Goal: Task Accomplishment & Management: Use online tool/utility

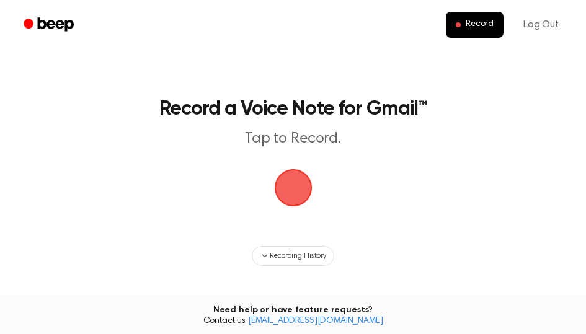
click at [492, 169] on main "Record a Voice Note for Gmail™ Tap to Record. Recording History Tired of copyin…" at bounding box center [293, 211] width 586 height 423
click at [297, 190] on span "button" at bounding box center [293, 187] width 51 height 51
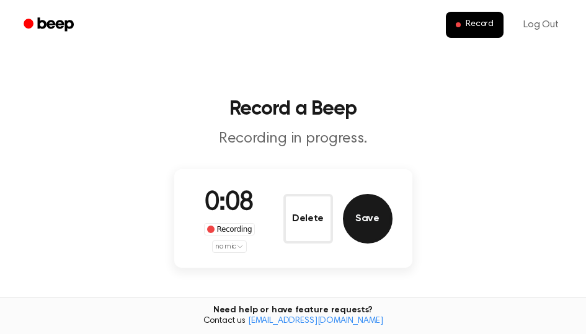
click at [376, 220] on button "Save" at bounding box center [368, 219] width 50 height 50
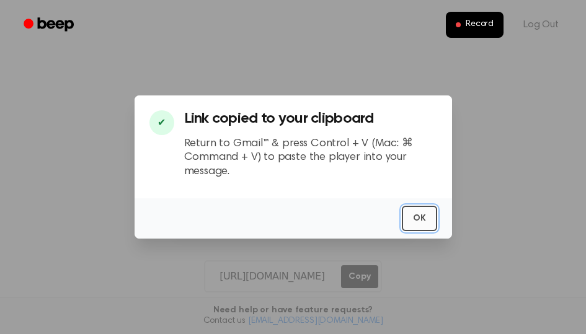
click at [413, 218] on button "OK" at bounding box center [419, 218] width 35 height 25
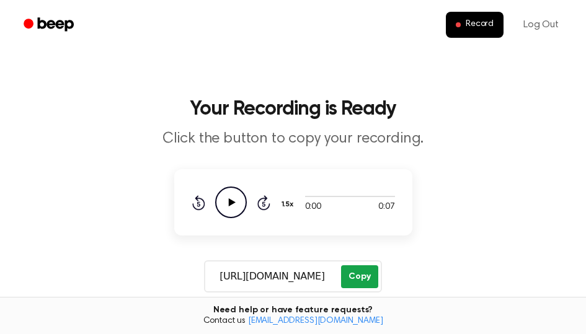
click at [361, 268] on button "Copy" at bounding box center [359, 276] width 37 height 23
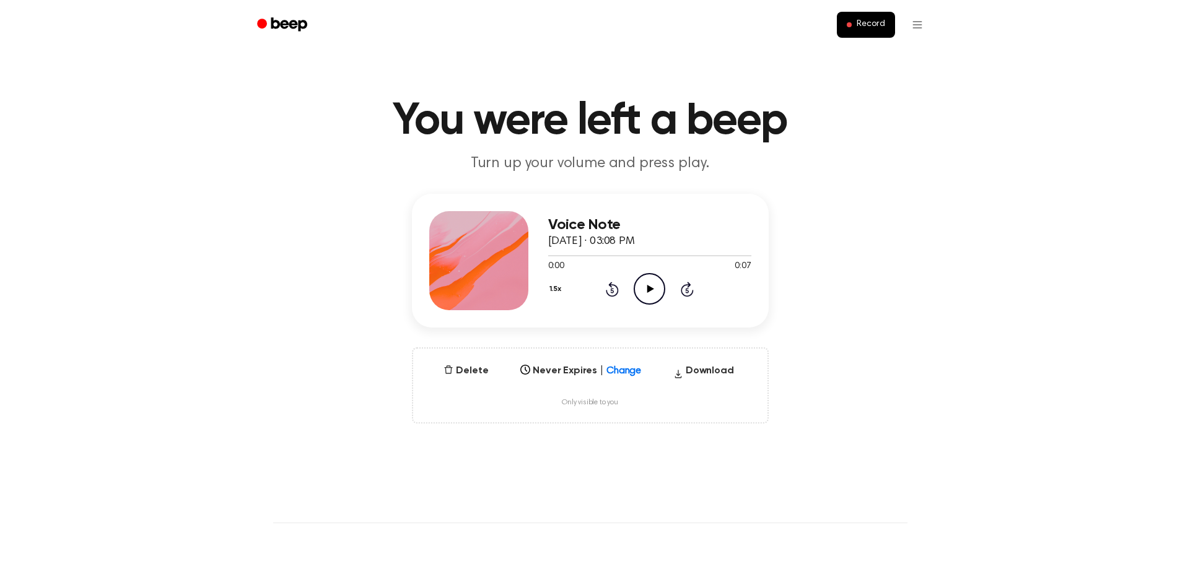
click at [651, 286] on icon "Play Audio" at bounding box center [650, 289] width 32 height 32
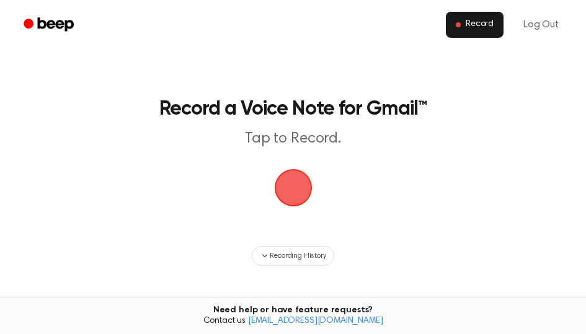
click at [459, 27] on span at bounding box center [457, 24] width 5 height 5
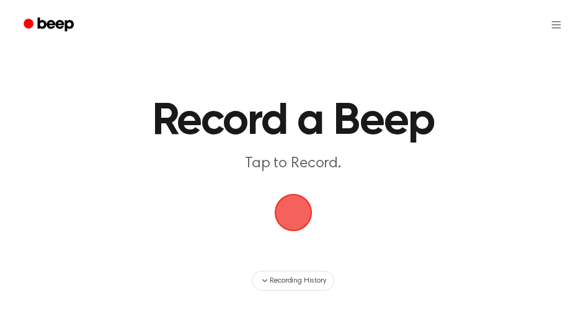
click at [291, 206] on span "button" at bounding box center [293, 212] width 51 height 51
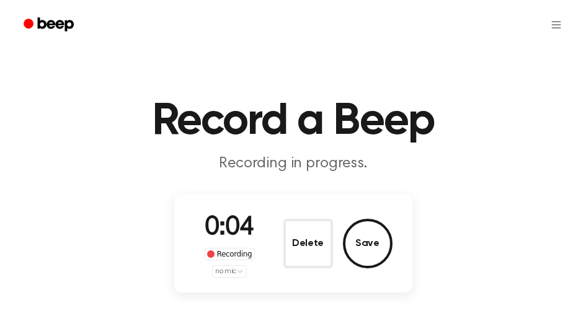
click at [237, 273] on html "Record a Beep Recording in progress. 0:04 Recording no mic Delete Save ⚠️ We ar…" at bounding box center [293, 328] width 586 height 657
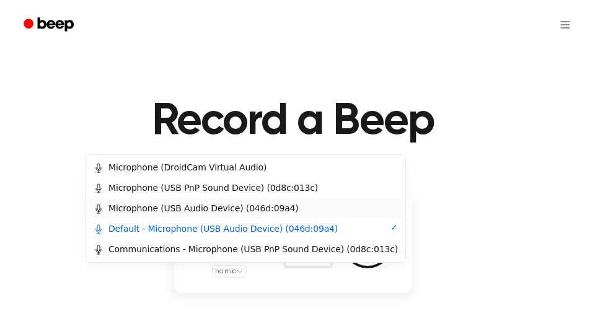
click at [234, 209] on div "Microphone (USB Audio Device) (046d:09a4)" at bounding box center [196, 208] width 205 height 13
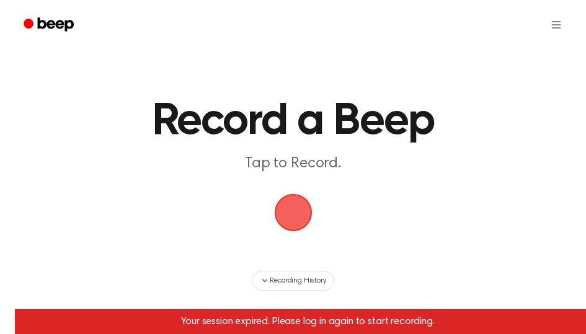
click at [286, 219] on span "button" at bounding box center [293, 212] width 35 height 35
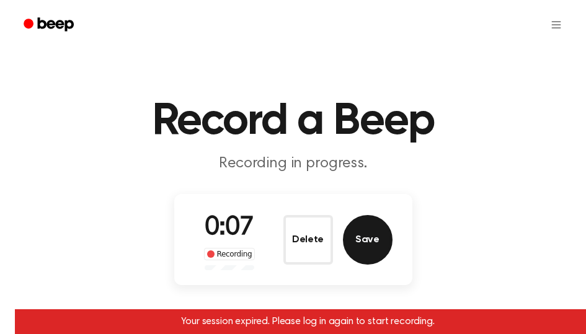
click at [367, 244] on button "Save" at bounding box center [368, 240] width 50 height 50
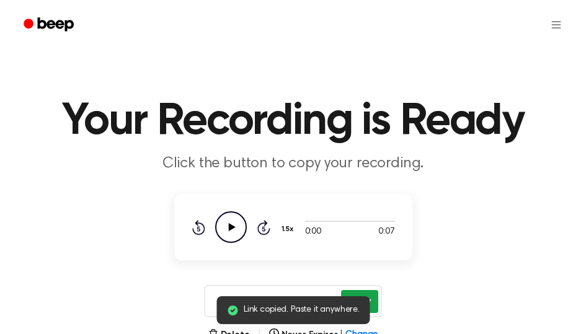
click at [372, 297] on button "Copy" at bounding box center [359, 301] width 37 height 23
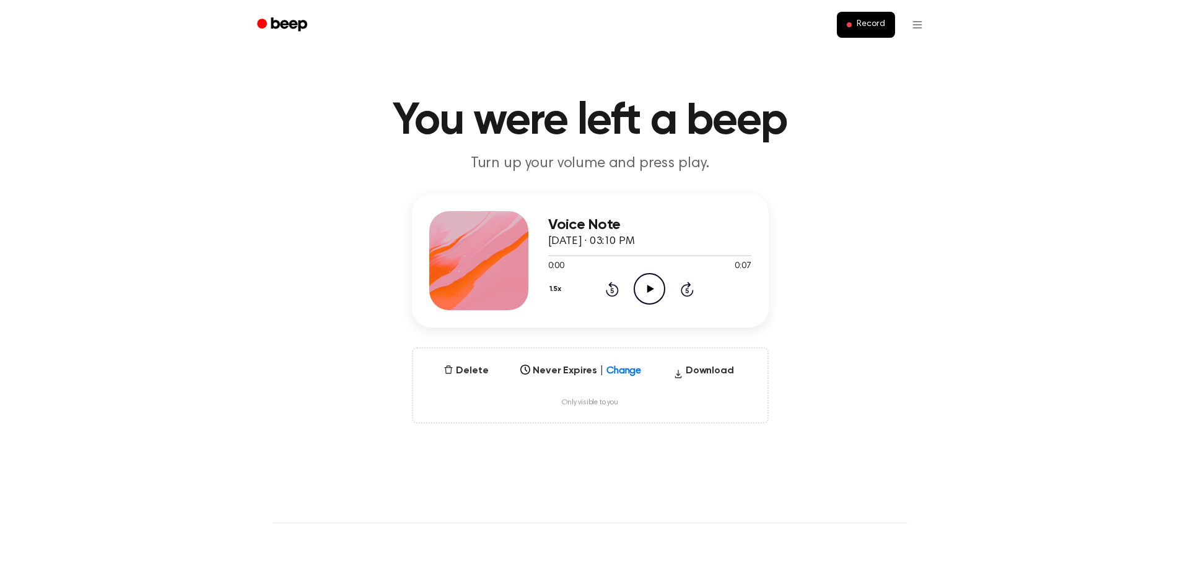
click at [646, 295] on icon "Play Audio" at bounding box center [650, 289] width 32 height 32
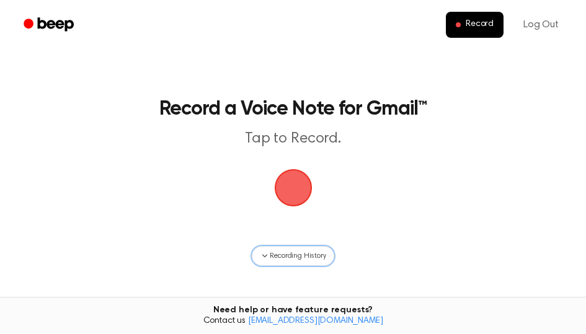
click at [301, 255] on span "Recording History" at bounding box center [298, 255] width 56 height 11
click at [286, 189] on span "button" at bounding box center [293, 187] width 51 height 51
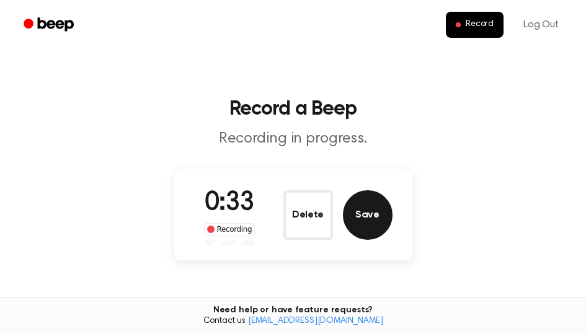
click at [359, 216] on button "Save" at bounding box center [368, 215] width 50 height 50
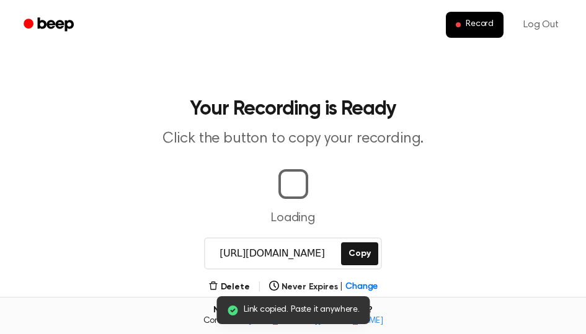
scroll to position [0, 4]
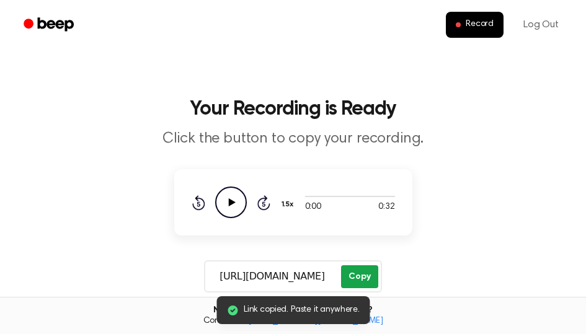
click at [366, 278] on button "Copy" at bounding box center [359, 276] width 37 height 23
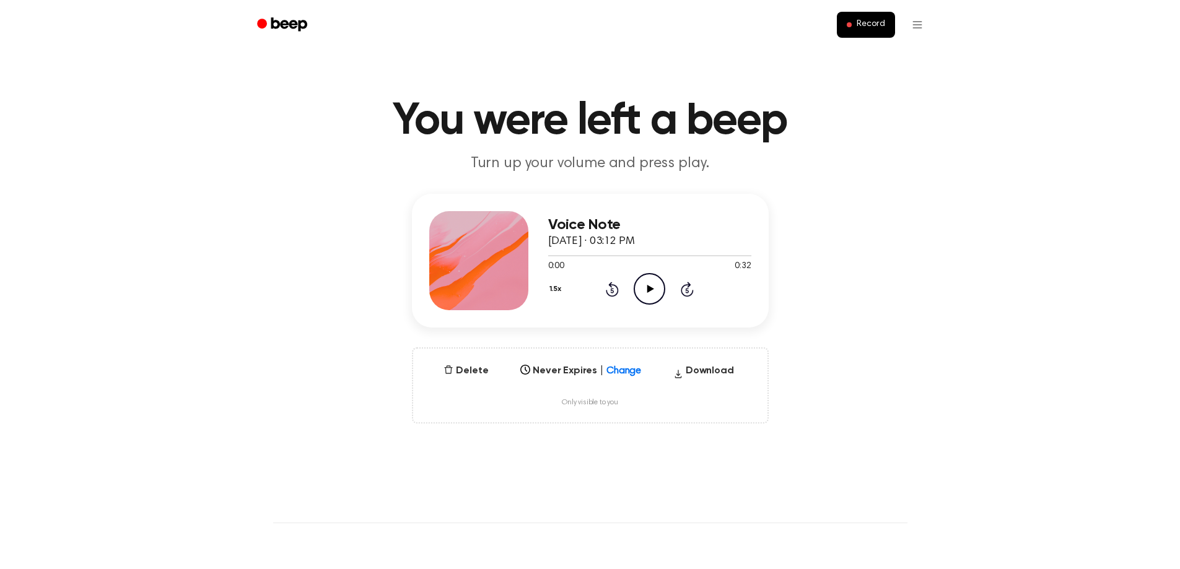
click at [649, 292] on icon "Play Audio" at bounding box center [650, 289] width 32 height 32
click at [582, 256] on div at bounding box center [649, 255] width 203 height 1
click at [600, 255] on div at bounding box center [649, 255] width 203 height 10
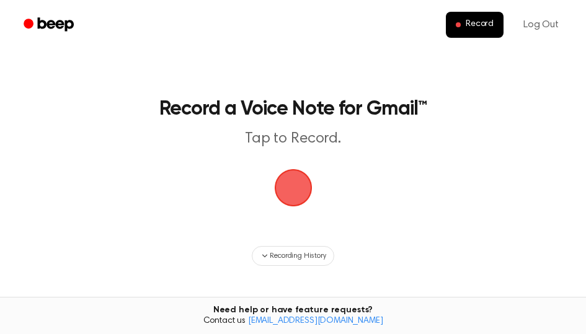
click at [295, 190] on span "button" at bounding box center [292, 187] width 67 height 67
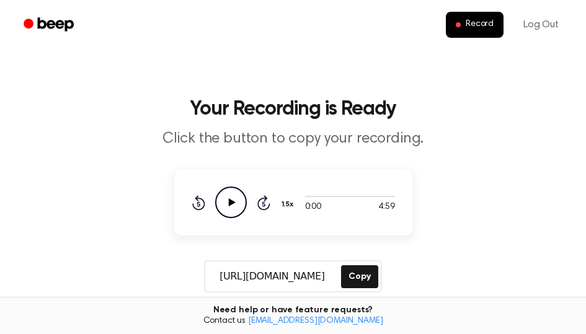
click at [235, 203] on icon "Play Audio" at bounding box center [231, 203] width 32 height 32
click at [387, 196] on div at bounding box center [350, 196] width 90 height 1
drag, startPoint x: 299, startPoint y: 197, endPoint x: 343, endPoint y: 196, distance: 44.0
click at [343, 196] on div at bounding box center [350, 196] width 90 height 10
click at [354, 273] on button "Copy" at bounding box center [359, 276] width 37 height 23
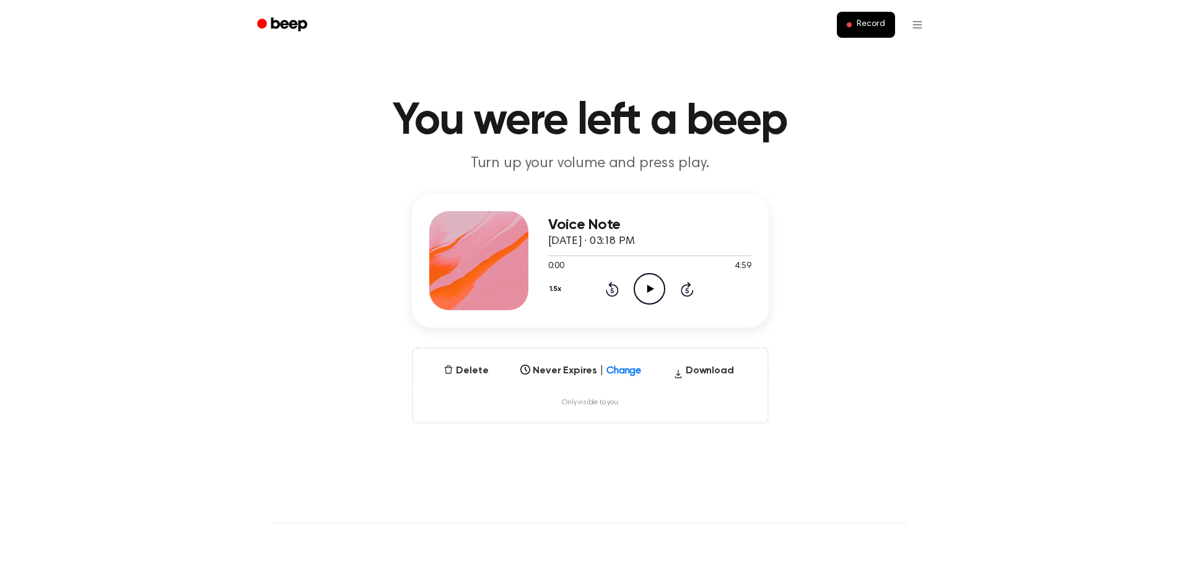
click at [649, 292] on icon at bounding box center [651, 289] width 7 height 8
click at [739, 256] on div at bounding box center [649, 255] width 203 height 1
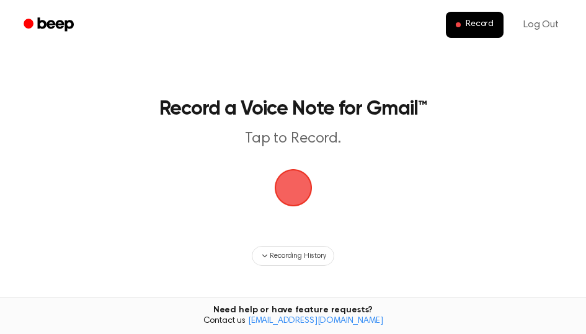
click at [296, 183] on span "button" at bounding box center [293, 187] width 45 height 45
click at [292, 180] on span "button" at bounding box center [292, 188] width 69 height 69
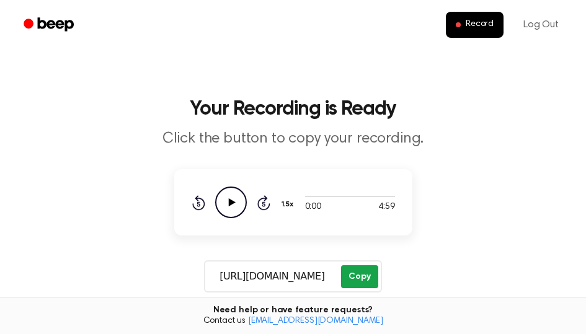
click at [364, 277] on button "Copy" at bounding box center [359, 276] width 37 height 23
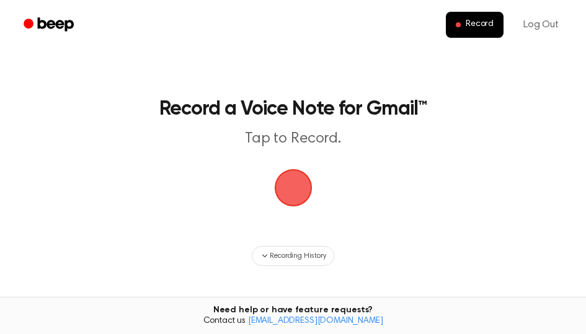
click at [292, 191] on span "button" at bounding box center [293, 187] width 45 height 45
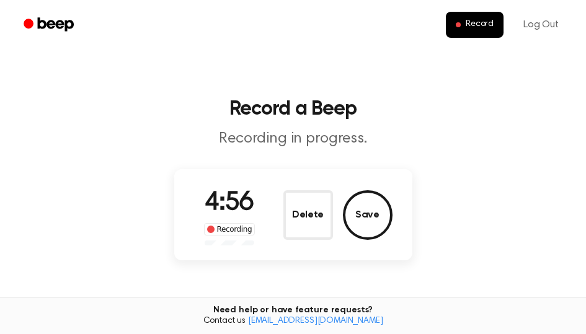
click at [375, 221] on button "Save" at bounding box center [368, 215] width 50 height 50
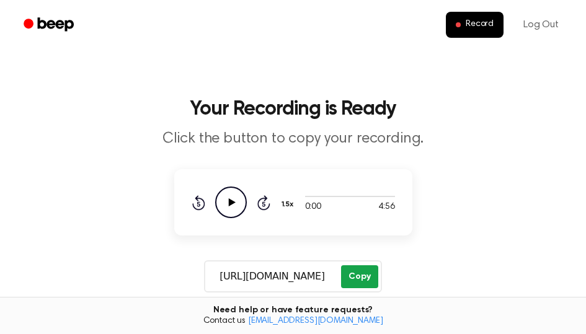
click at [352, 276] on button "Copy" at bounding box center [359, 276] width 37 height 23
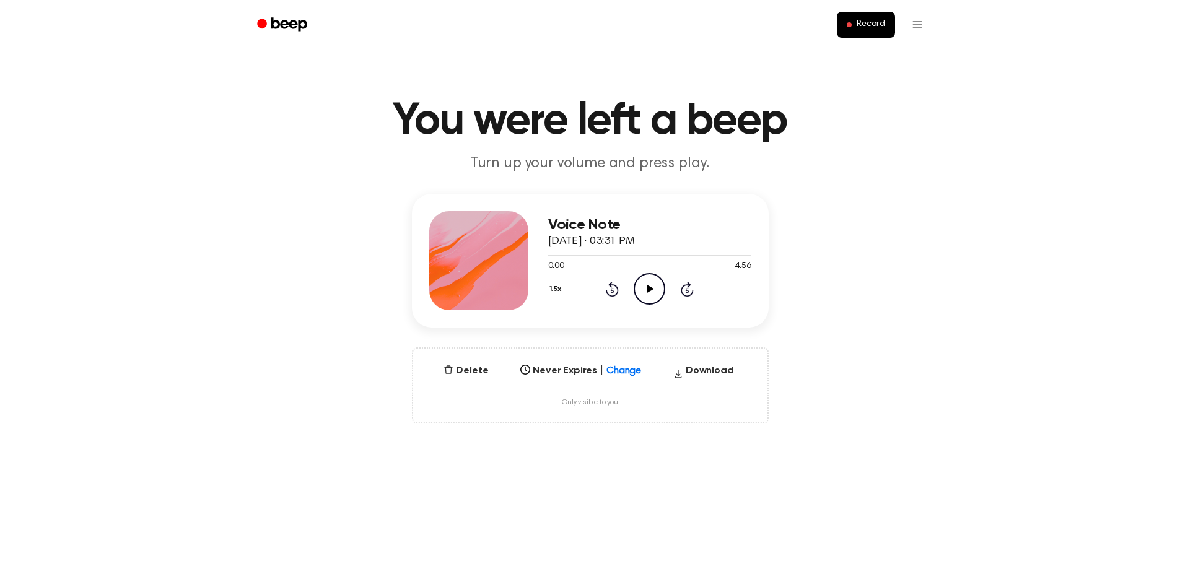
click at [658, 294] on icon "Play Audio" at bounding box center [650, 289] width 32 height 32
